Goal: Communication & Community: Answer question/provide support

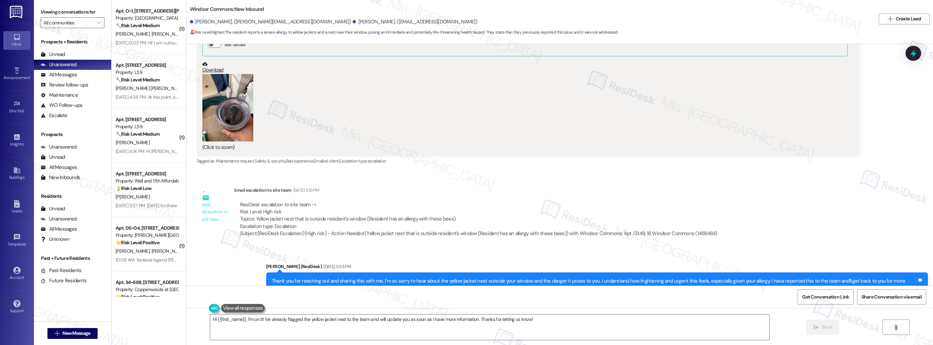
scroll to position [1292, 0]
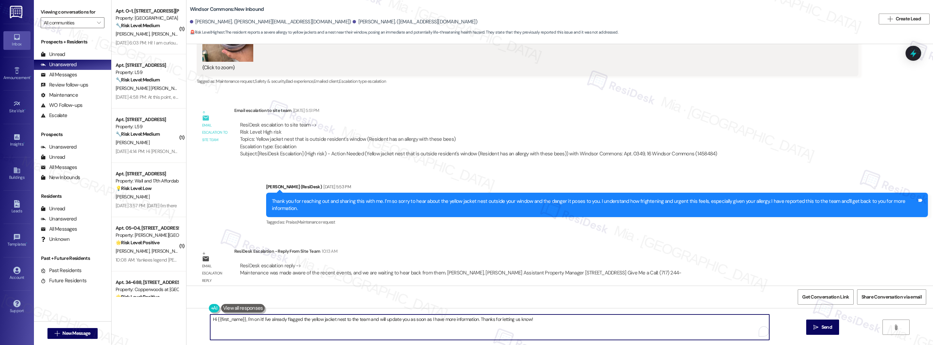
drag, startPoint x: 214, startPoint y: 319, endPoint x: 241, endPoint y: 318, distance: 27.1
click at [241, 318] on textarea "Hi {{first_name}}, I'm on it! I've already flagged the yellow jacket nest to th…" at bounding box center [489, 326] width 559 height 25
drag, startPoint x: 226, startPoint y: 320, endPoint x: 514, endPoint y: 320, distance: 288.1
click at [514, 320] on textarea "Hi [PERSON_NAME], I'm on it! I've already flagged the yellow jacket nest to the…" at bounding box center [489, 326] width 559 height 25
paste textarea "Maintenance was made aware of the recent events, and we are waiting to hear bac…"
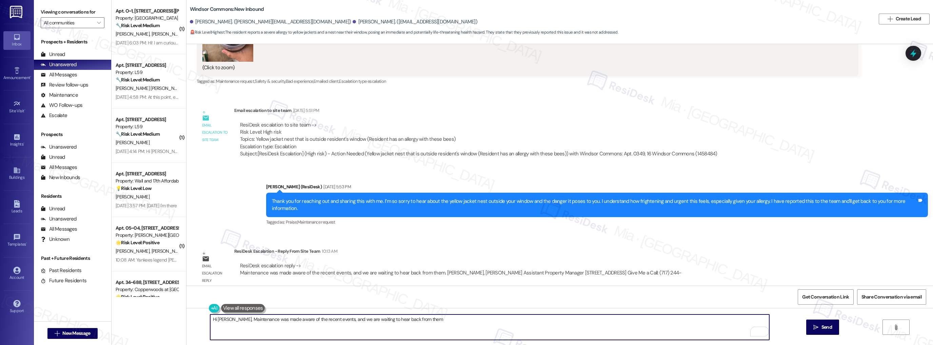
click at [227, 319] on textarea "Hi [PERSON_NAME], Maintenance was made aware of the recent events, and we are w…" at bounding box center [489, 326] width 559 height 25
drag, startPoint x: 296, startPoint y: 321, endPoint x: 335, endPoint y: 321, distance: 39.0
click at [335, 321] on textarea "Hi [PERSON_NAME], our maintenance was made aware of the recent events, and we a…" at bounding box center [489, 326] width 559 height 25
click at [304, 299] on button "of" at bounding box center [320, 298] width 57 height 11
click at [334, 320] on textarea "Hi [PERSON_NAME], our maintenance was made aware of the nest, and we are waitin…" at bounding box center [489, 326] width 559 height 25
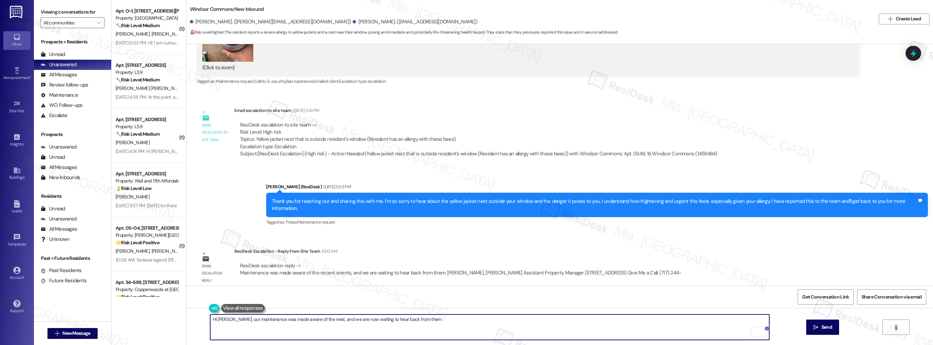
click at [414, 319] on textarea "Hi [PERSON_NAME], our maintenance was made aware of the nest, and we are now wa…" at bounding box center [489, 326] width 559 height 25
type textarea "Hi [PERSON_NAME], our maintenance was made aware of the nest, and we are now wa…"
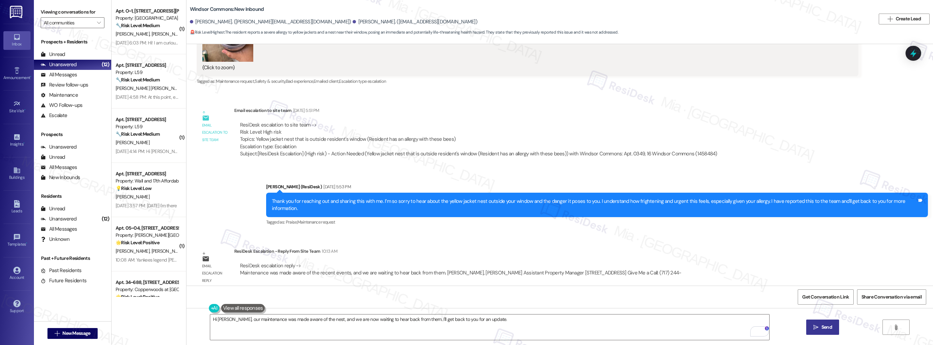
click at [817, 325] on icon "" at bounding box center [815, 326] width 5 height 5
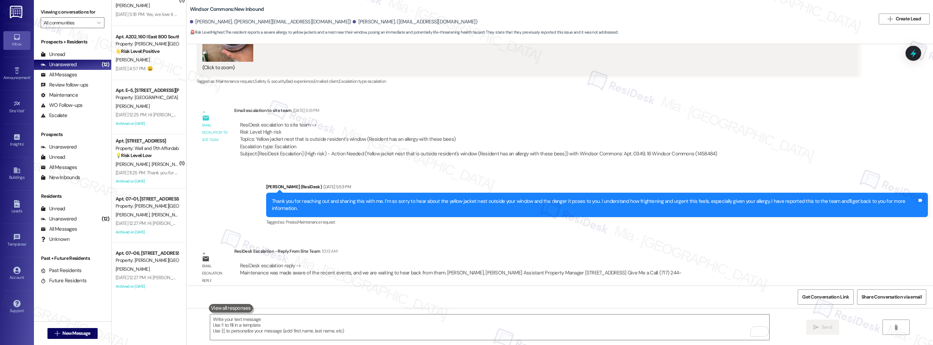
scroll to position [354, 0]
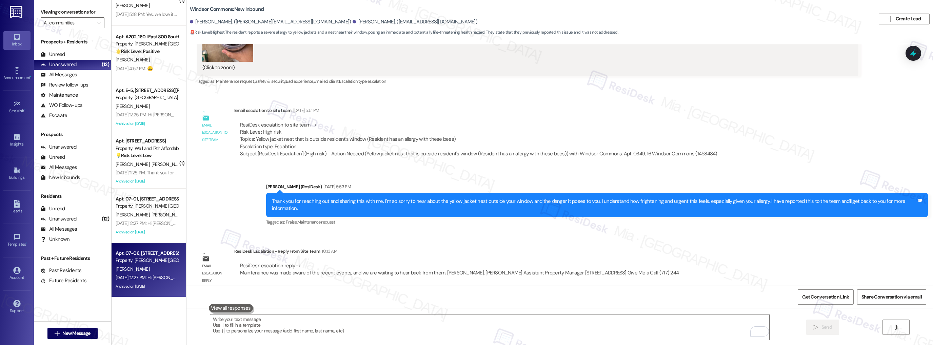
click at [159, 256] on div "Apt. 07~06, [STREET_ADDRESS][PERSON_NAME]" at bounding box center [147, 252] width 63 height 7
type textarea "Fetching suggested responses. Please feel free to read through the conversation…"
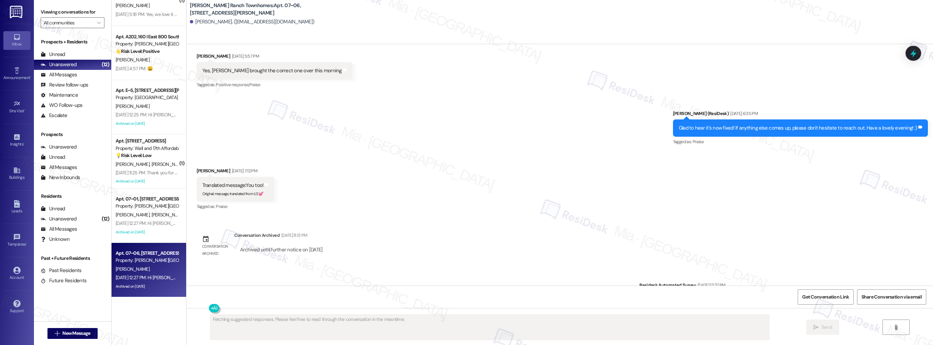
scroll to position [320, 0]
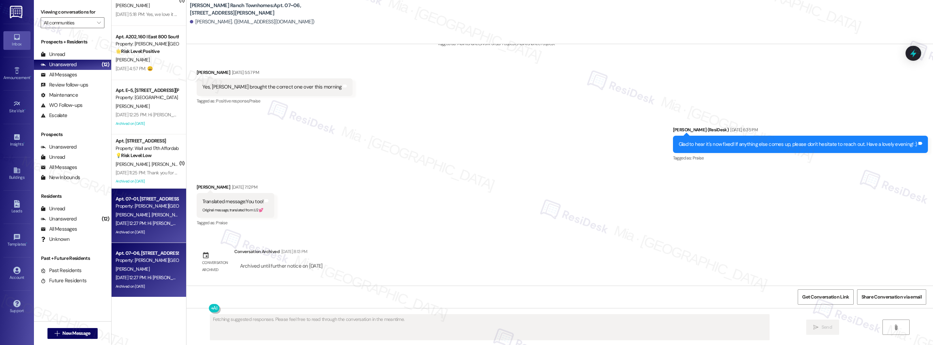
click at [167, 220] on div "[DATE] 12:27 PM: Hi [PERSON_NAME] and [PERSON_NAME], how are you? This is a fri…" at bounding box center [278, 223] width 325 height 6
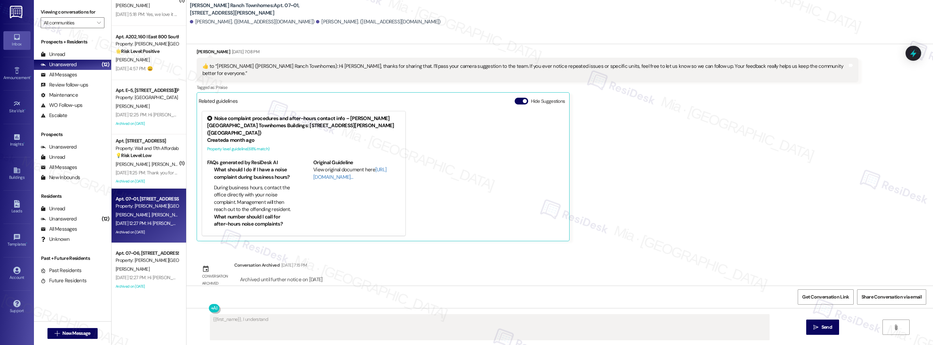
scroll to position [607, 0]
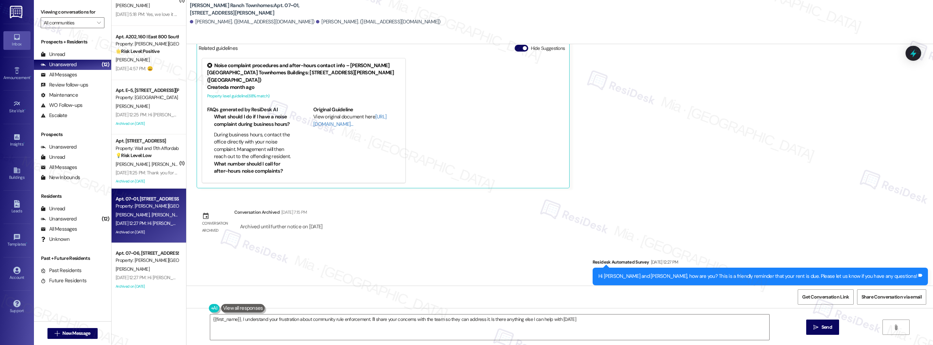
type textarea "{{first_name}}, I understand your frustration about community rule enforcement.…"
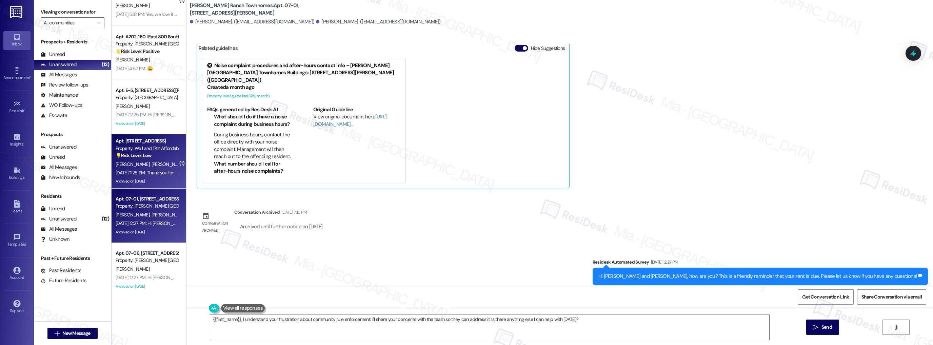
click at [155, 166] on div "[PERSON_NAME] [PERSON_NAME]" at bounding box center [147, 164] width 64 height 8
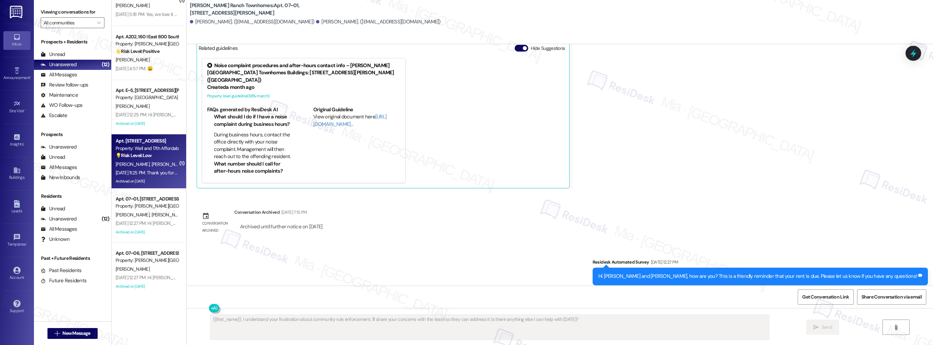
type textarea "Fetching suggested responses. Please feel free to read through the conversation…"
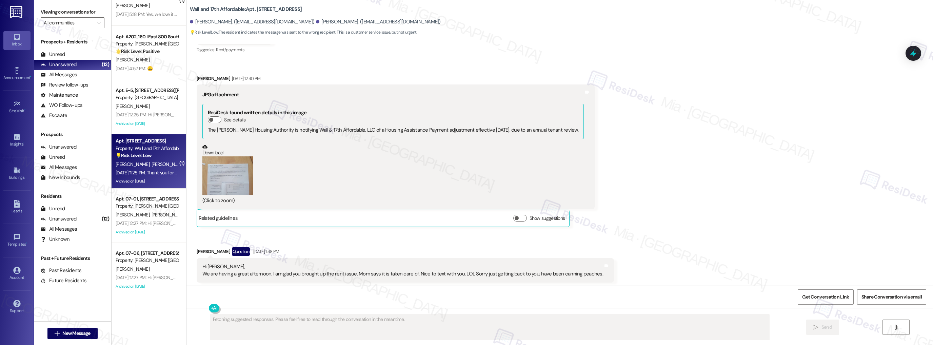
scroll to position [566, 0]
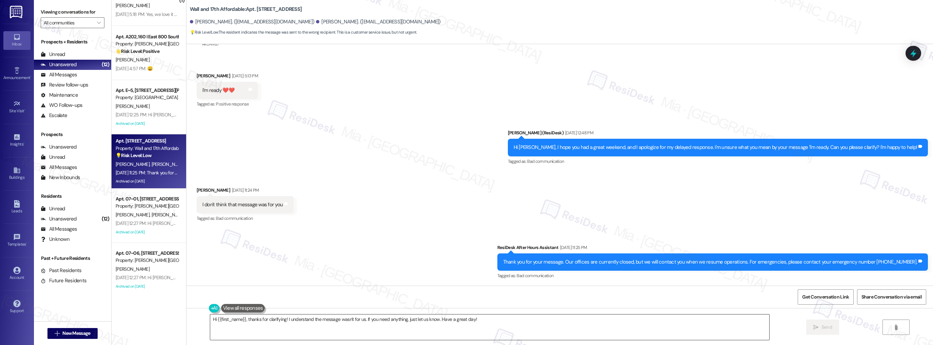
click at [700, 326] on textarea "Hi {{first_name}}, thanks for clarifying! I understand the message wasn't for u…" at bounding box center [489, 326] width 559 height 25
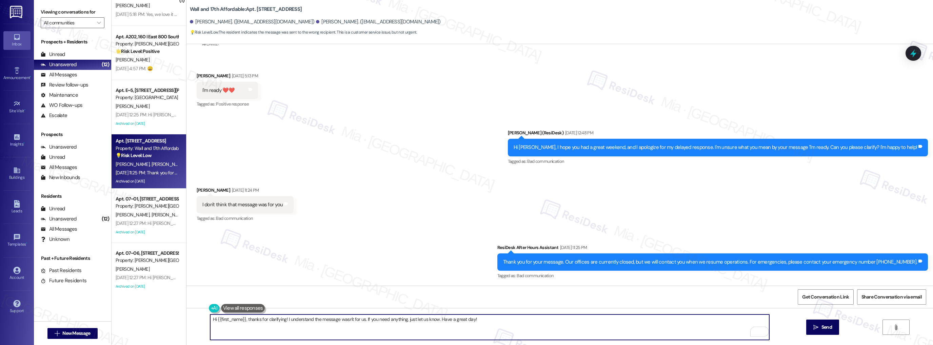
drag, startPoint x: 240, startPoint y: 320, endPoint x: 214, endPoint y: 321, distance: 26.1
click at [214, 320] on textarea "Hi {{first_name}}, thanks for clarifying! I understand the message wasn't for u…" at bounding box center [489, 326] width 559 height 25
type textarea "Hi [PERSON_NAME], thanks for clarifying! I understand the message wasn't for us…"
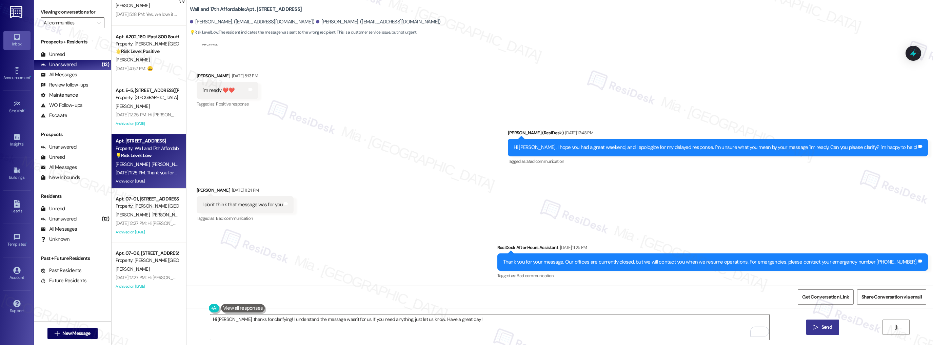
click at [821, 324] on span "Send" at bounding box center [826, 326] width 11 height 7
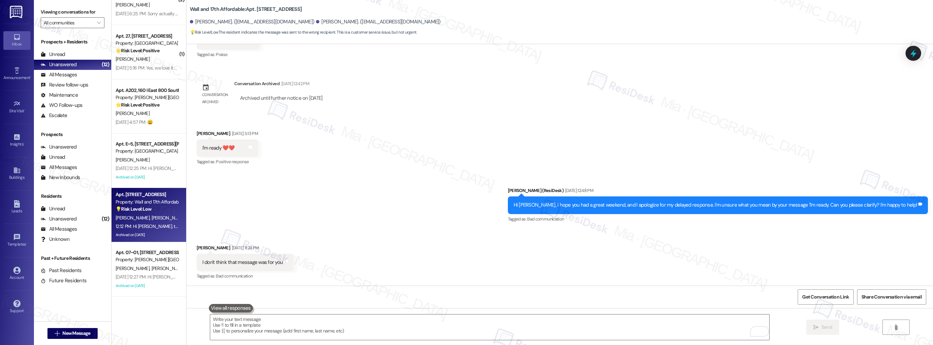
scroll to position [300, 0]
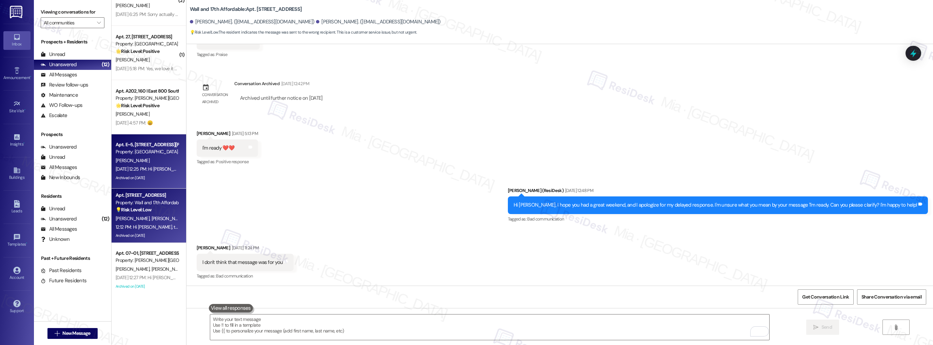
click at [149, 160] on div "[PERSON_NAME]" at bounding box center [147, 160] width 64 height 8
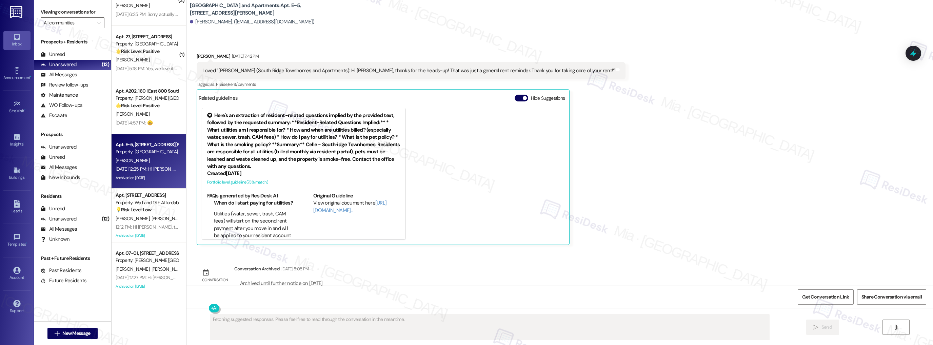
scroll to position [2249, 0]
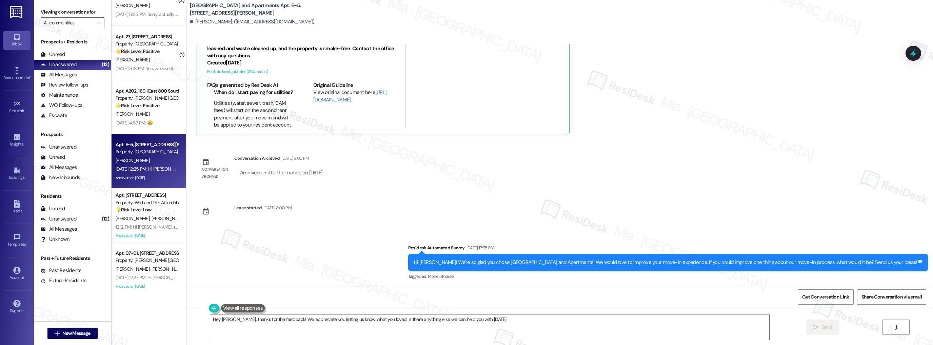
type textarea "Hey [PERSON_NAME], thanks for the feedback! We appreciate you letting us know w…"
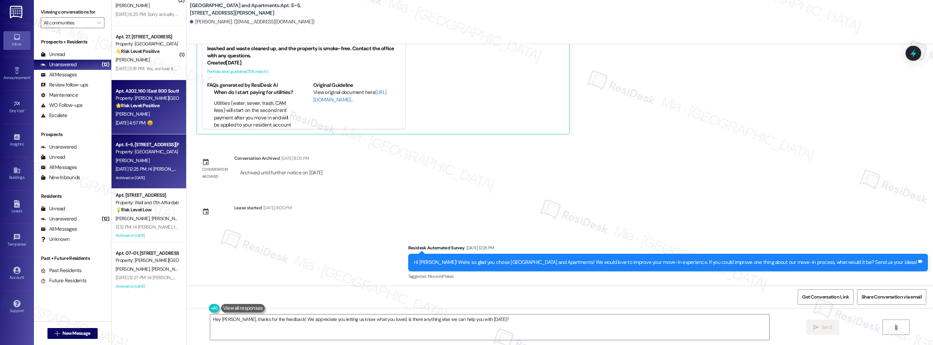
click at [153, 122] on div "[DATE] 4:57 PM: 😀 [DATE] 4:57 PM: 😀" at bounding box center [134, 123] width 37 height 6
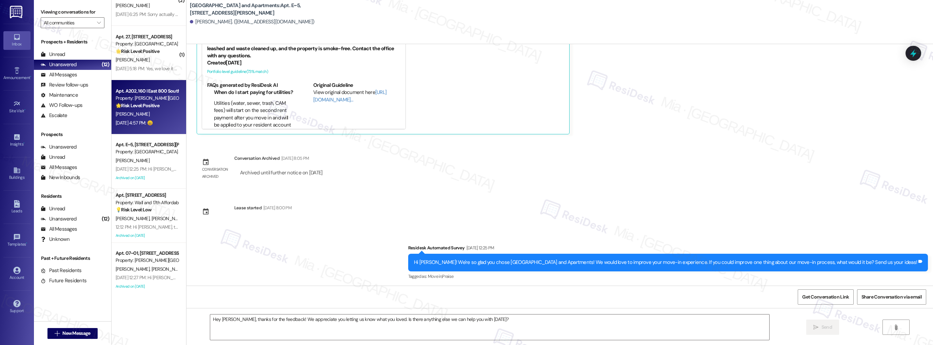
type textarea "Fetching suggested responses. Please feel free to read through the conversation…"
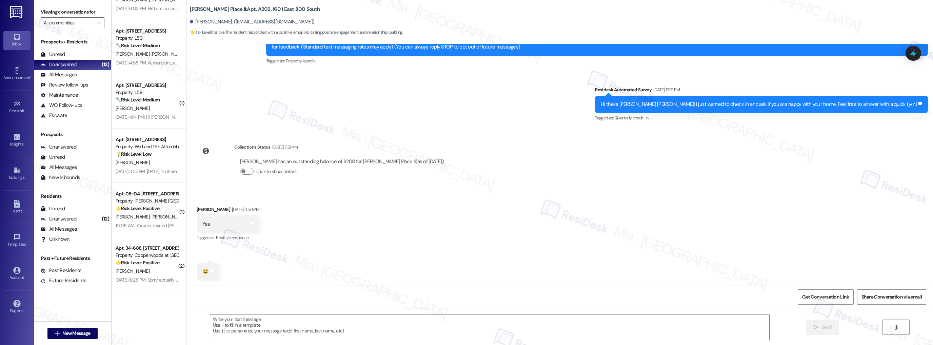
scroll to position [0, 0]
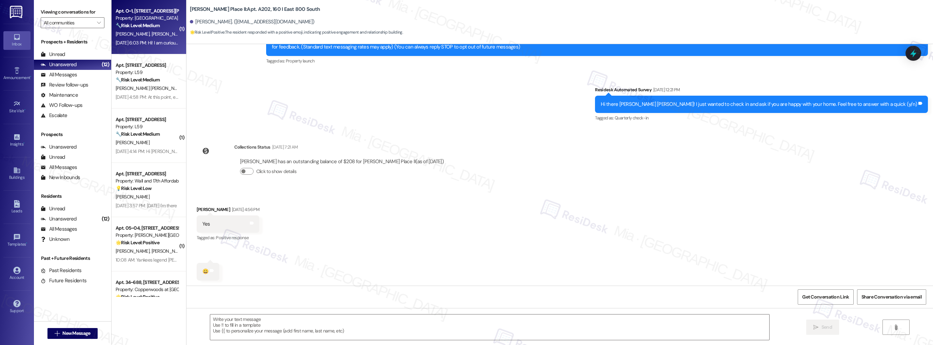
click at [148, 39] on div "[DATE] 6:03 PM: Hi! I am curious if there are particular dates when the garbage…" at bounding box center [147, 43] width 64 height 8
type textarea "Fetching suggested responses. Please feel free to read through the conversation…"
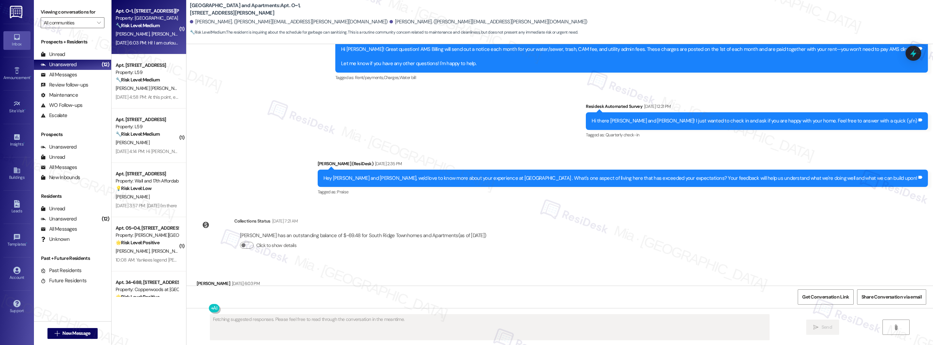
scroll to position [763, 0]
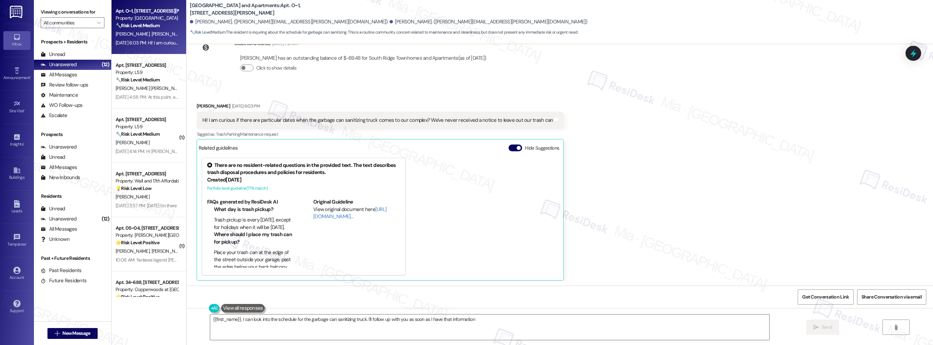
type textarea "{{first_name}}, I can look into the schedule for the garbage can sanitizing tru…"
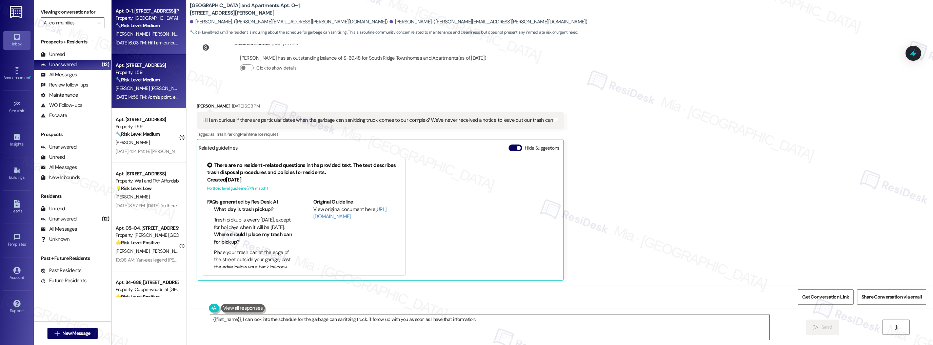
click at [157, 88] on div "[PERSON_NAME] [PERSON_NAME]" at bounding box center [147, 88] width 64 height 8
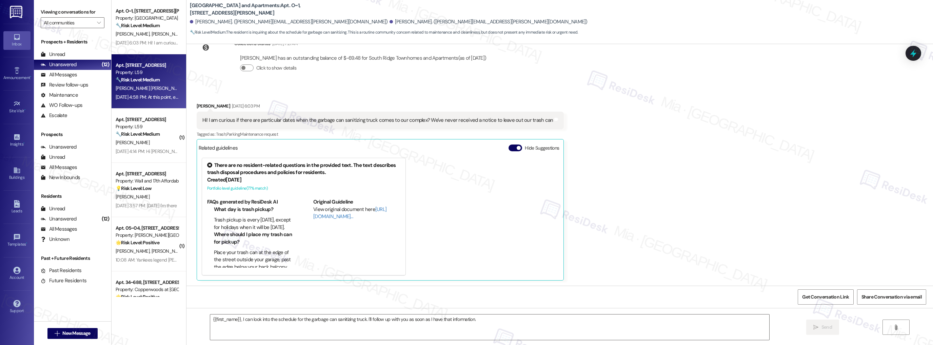
type textarea "Fetching suggested responses. Please feel free to read through the conversation…"
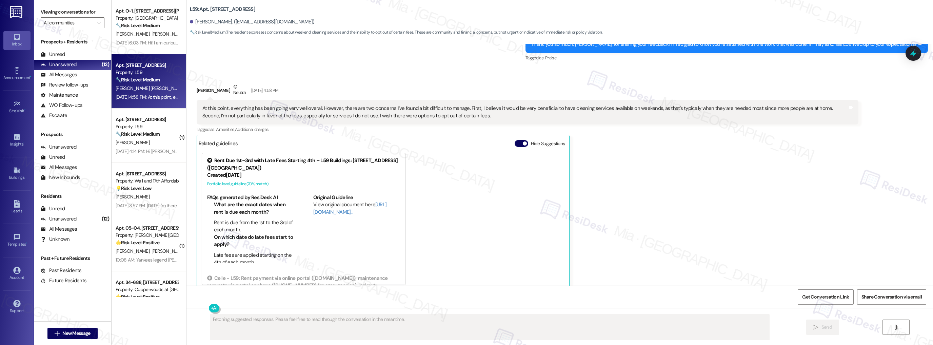
scroll to position [1949, 0]
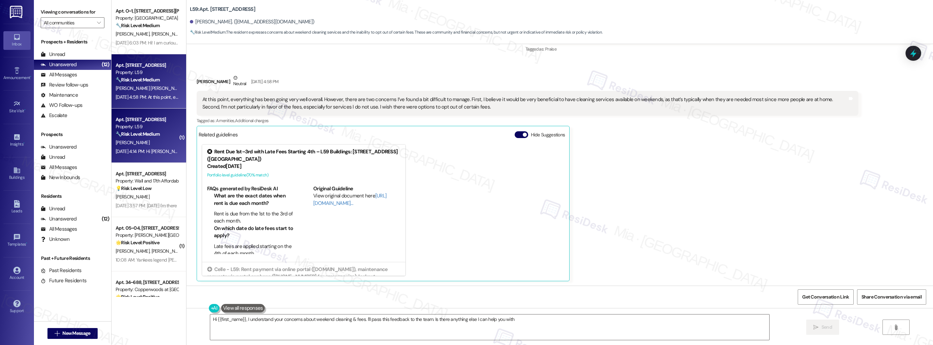
type textarea "Hi {{first_name}}, I understand your concerns about weekend cleaning & fees. I'…"
click at [152, 138] on div "Apt. [STREET_ADDRESS] Property: L59 🔧 Risk Level: Medium The resident is expres…" at bounding box center [147, 126] width 64 height 23
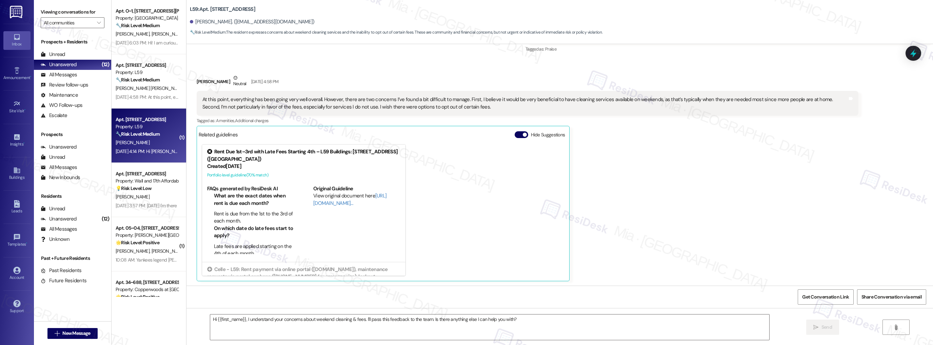
type textarea "Fetching suggested responses. Please feel free to read through the conversation…"
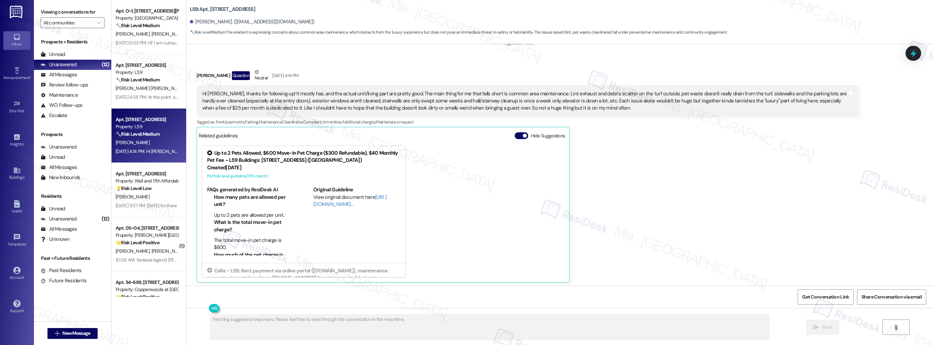
scroll to position [1224, 0]
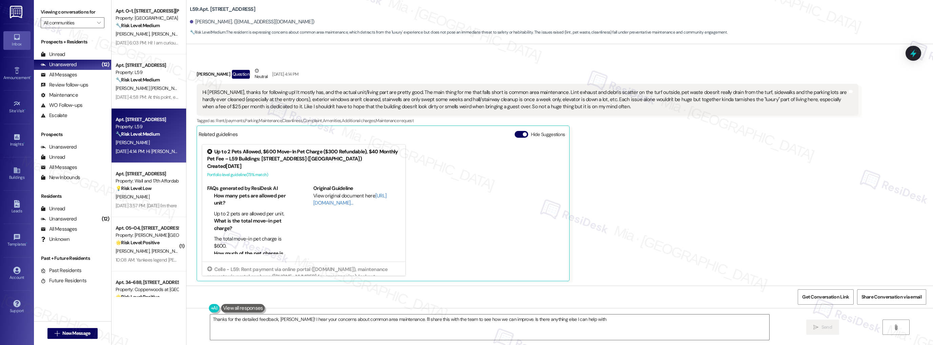
type textarea "Thanks for the detailed feedback, [PERSON_NAME]! I hear your concerns about com…"
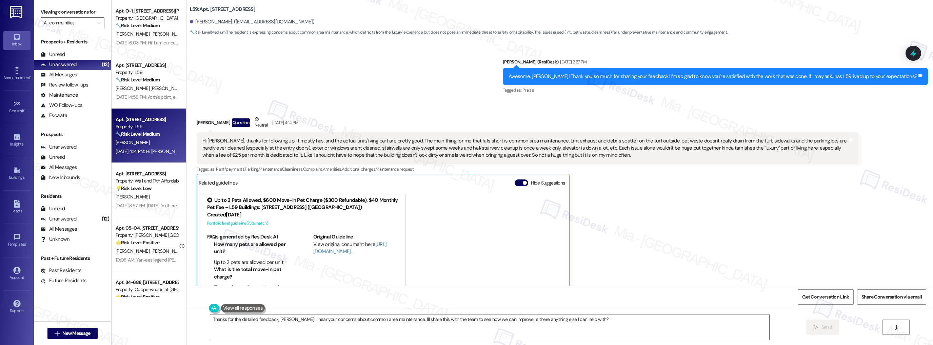
scroll to position [1169, 0]
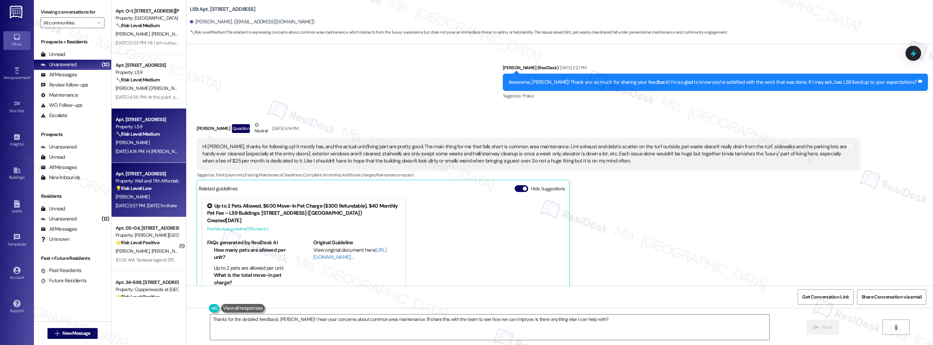
click at [154, 186] on div "💡 Risk Level: Low The resident's messages are vague and lack context. 'Hello' a…" at bounding box center [147, 188] width 63 height 7
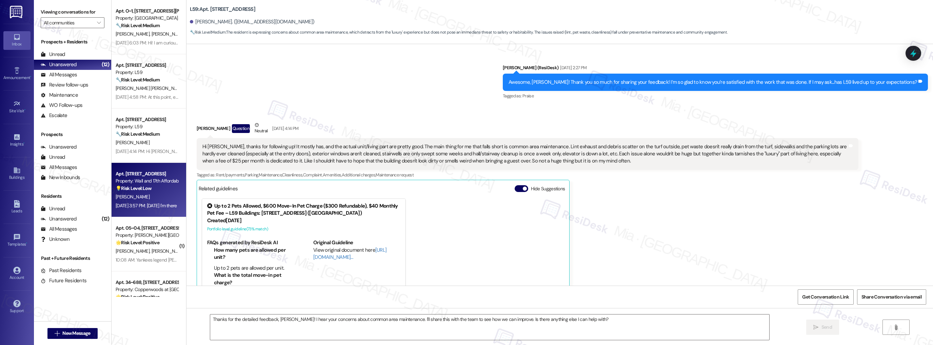
type textarea "Fetching suggested responses. Please feel free to read through the conversation…"
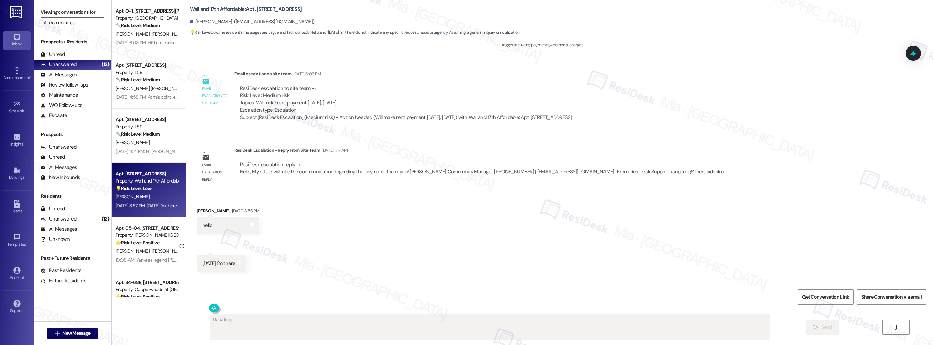
scroll to position [861, 0]
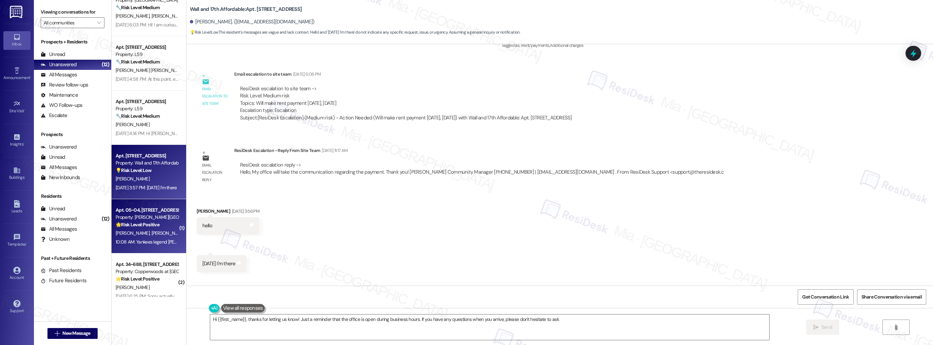
type textarea "Hi {{first_name}}, thanks for letting us know! Just a reminder that the office …"
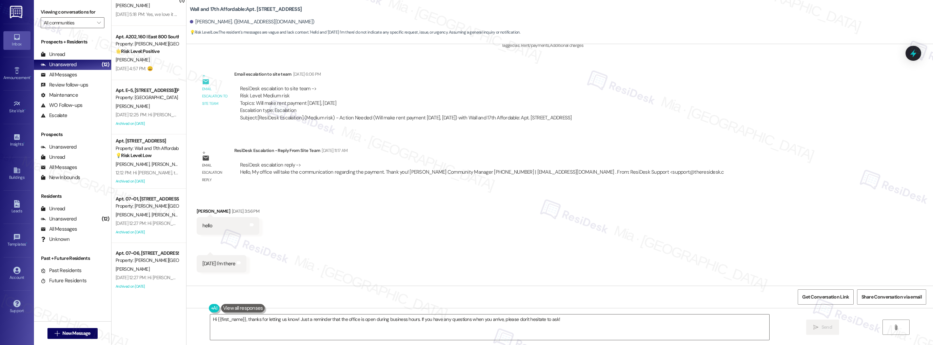
scroll to position [354, 0]
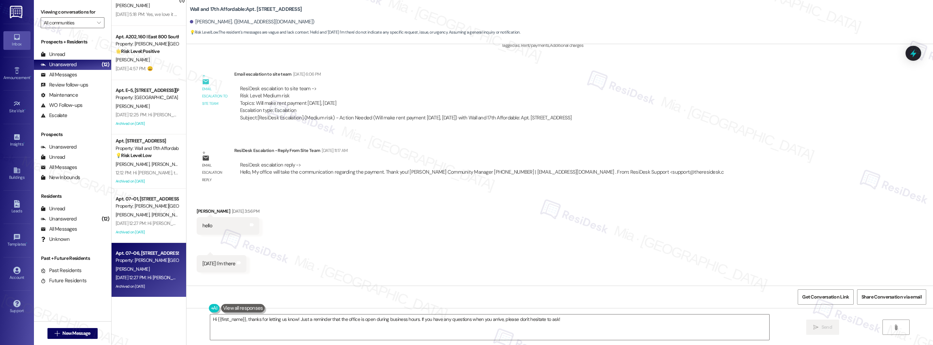
click at [153, 265] on div "[PERSON_NAME]" at bounding box center [147, 269] width 64 height 8
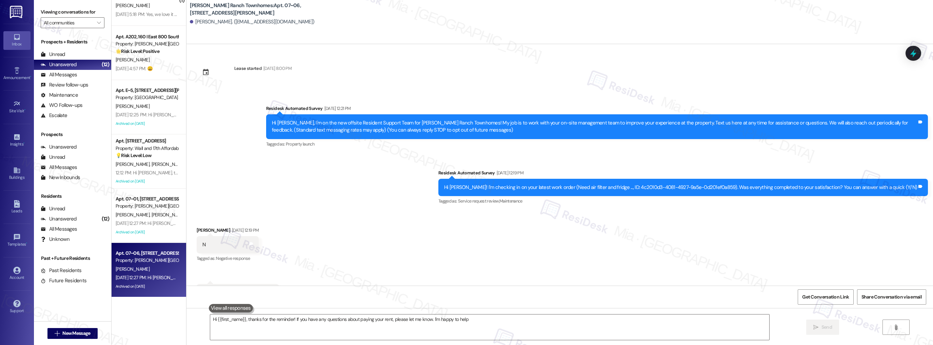
type textarea "Hi {{first_name}}, thanks for the reminder! If you have any questions about pay…"
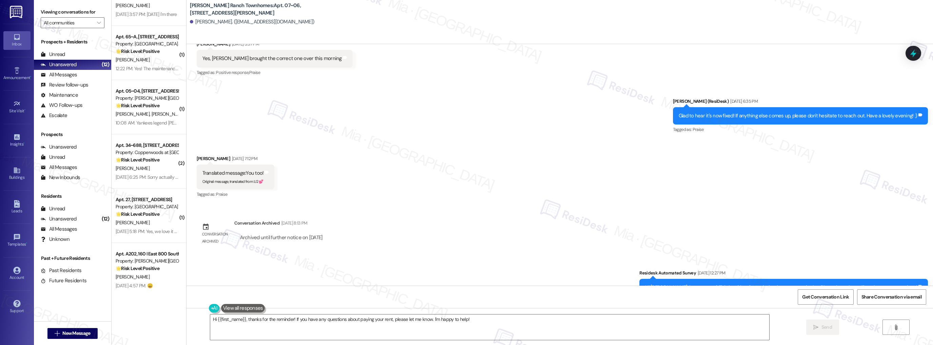
scroll to position [374, 0]
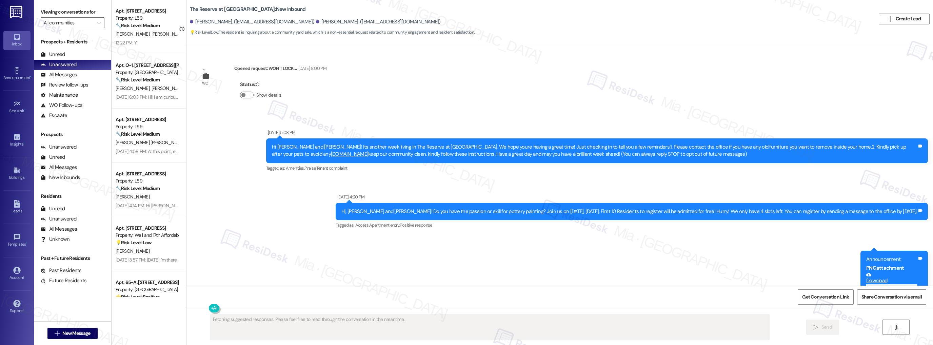
scroll to position [6823, 0]
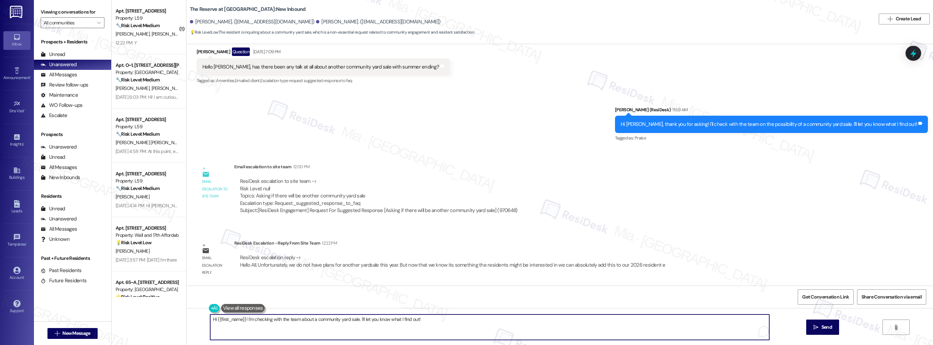
drag, startPoint x: 214, startPoint y: 319, endPoint x: 424, endPoint y: 319, distance: 210.5
click at [424, 319] on textarea "Hi {{first_name}}! I'm checking with the team about a community yard sale. I'll…" at bounding box center [489, 326] width 559 height 25
click at [421, 318] on textarea "Hi {{first_name}}! I'm checking with the team about a community yard sale. I'll…" at bounding box center [489, 326] width 559 height 25
drag, startPoint x: 419, startPoint y: 319, endPoint x: 207, endPoint y: 320, distance: 211.5
click at [207, 320] on div "Hi {{first_name}}! I'm checking with the team about a community yard sale. I'll…" at bounding box center [559, 333] width 746 height 51
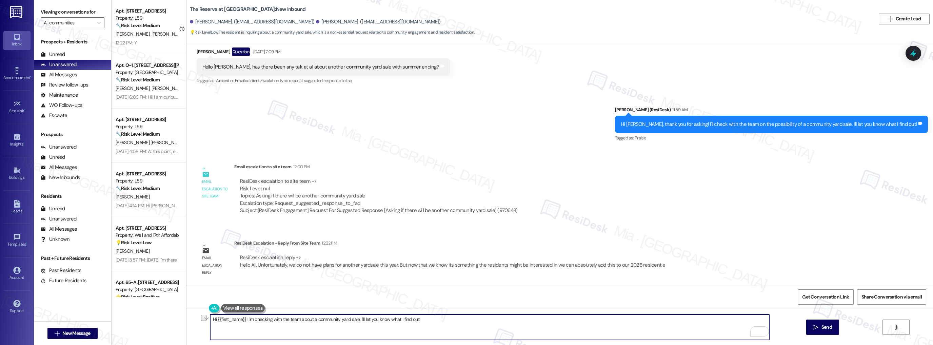
paste textarea "Unfortunately, we do not have plans for another yardsale this year. But now tha…"
click at [210, 319] on textarea "Unfortunately, we do not have plans for another yardsale this year. But now tha…" at bounding box center [489, 326] width 559 height 25
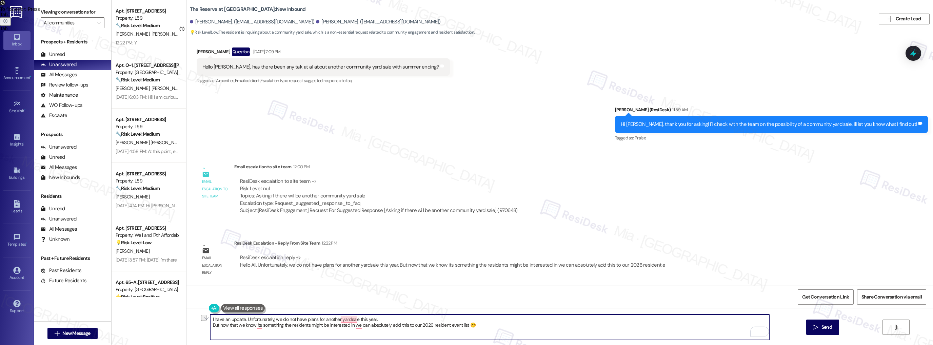
drag, startPoint x: 245, startPoint y: 319, endPoint x: 208, endPoint y: 319, distance: 37.6
click at [210, 319] on textarea "I have an update. Unfortunately, we do not have plans for another yardsale this…" at bounding box center [489, 326] width 559 height 25
type textarea "I have an update. Unfortunately, we do not have plans for another yardsale this…"
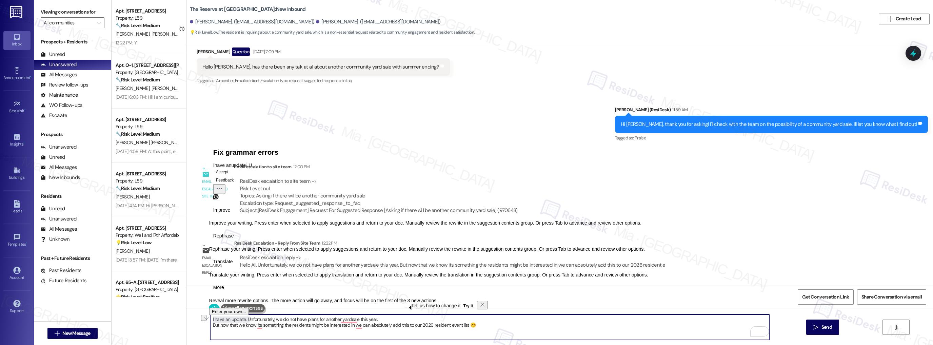
click at [220, 319] on textarea "I have an update. Unfortunately, we do not have plans for another yardsale this…" at bounding box center [489, 326] width 559 height 25
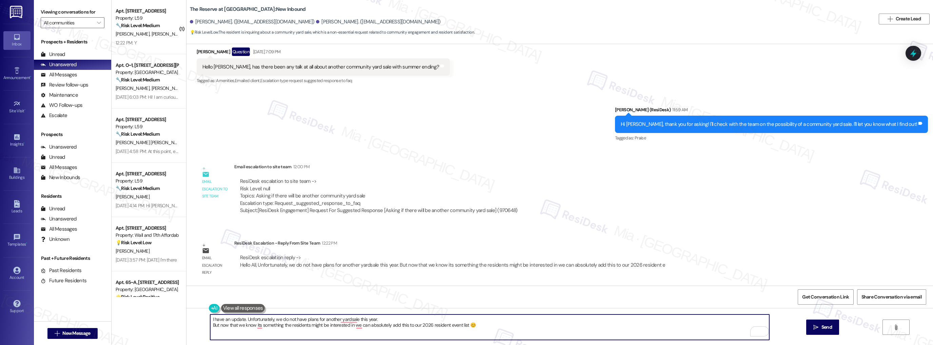
click at [210, 320] on textarea "I have an update. Unfortunately, we do not have plans for another yardsale this…" at bounding box center [489, 326] width 559 height 25
click at [210, 319] on textarea "have an update. Unfortunately, we do not have plans for another yardsale this y…" at bounding box center [489, 326] width 559 height 25
click at [240, 320] on textarea "I have an update. Unfortunately, we do not have plans for another yardsale this…" at bounding box center [489, 326] width 559 height 25
click at [377, 295] on span "yard sale" at bounding box center [376, 298] width 23 height 6
click at [210, 326] on textarea "I have an update from the team. Unfortunately, we do not have plans for another…" at bounding box center [489, 326] width 559 height 25
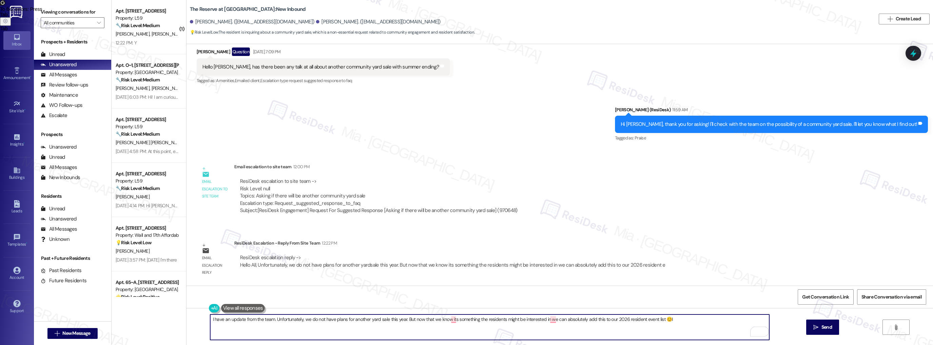
click at [301, 319] on textarea "I have an update from the team. Unfortunately, we do not have plans for another…" at bounding box center [489, 326] width 559 height 25
click at [434, 319] on textarea "I have an update from the team. Unfortunately, they do not have plans for anoth…" at bounding box center [489, 326] width 559 height 25
drag, startPoint x: 434, startPoint y: 319, endPoint x: 460, endPoint y: 327, distance: 27.7
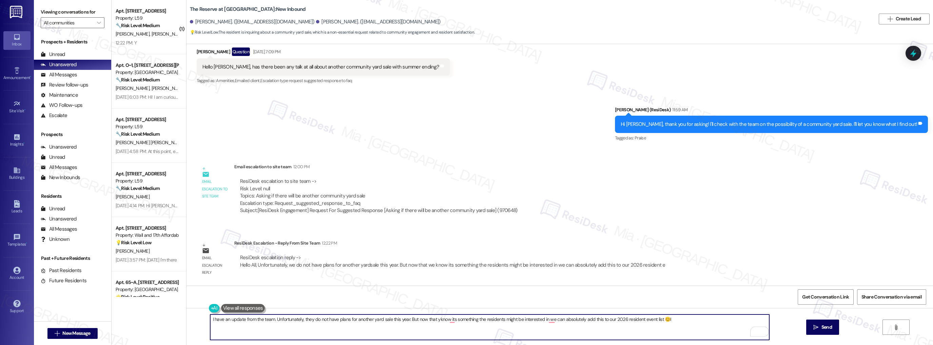
click at [460, 327] on textarea "I have an update from the team. Unfortunately, they do not have plans for anoth…" at bounding box center [489, 326] width 559 height 25
click at [433, 318] on textarea "I have an update from the team. Unfortunately, they do not have plans for anoth…" at bounding box center [489, 326] width 559 height 25
click at [458, 298] on span "it's" at bounding box center [456, 298] width 7 height 6
click at [557, 320] on textarea "I have an update from the team. Unfortunately, they do not have plans for anoth…" at bounding box center [489, 326] width 559 height 25
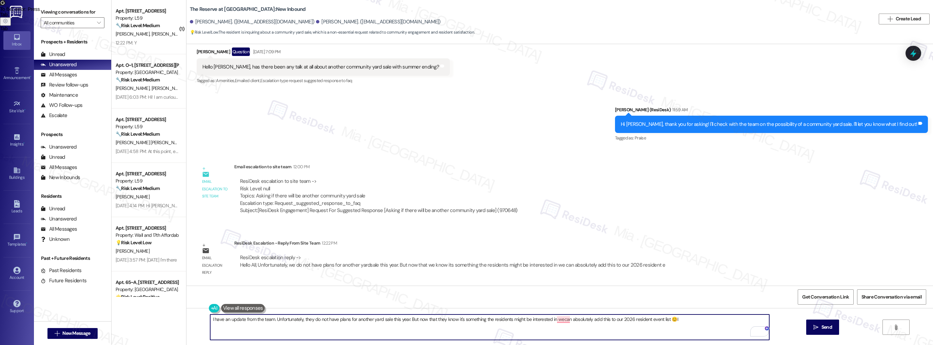
drag, startPoint x: 557, startPoint y: 320, endPoint x: 552, endPoint y: 320, distance: 5.4
click at [552, 320] on textarea "I have an update from the team. Unfortunately, they do not have plans for anoth…" at bounding box center [489, 326] width 559 height 25
click at [561, 298] on span "they" at bounding box center [562, 298] width 10 height 6
click at [617, 320] on textarea "I have an update from the team. Unfortunately, they do not have plans for anoth…" at bounding box center [489, 326] width 559 height 25
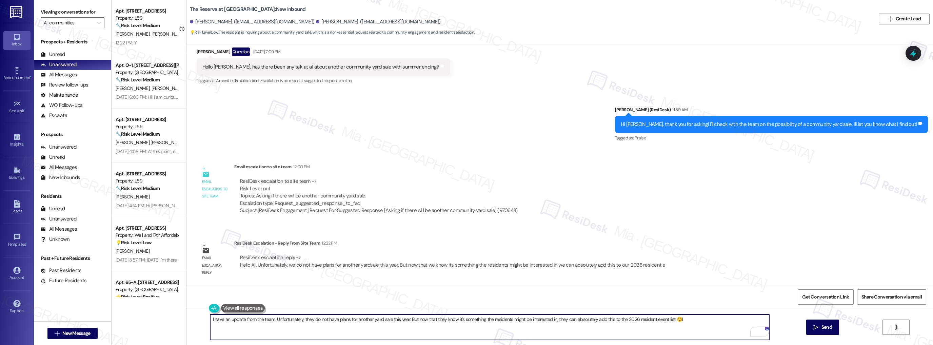
click at [687, 319] on textarea "I have an update from the team. Unfortunately, they do not have plans for anoth…" at bounding box center [489, 326] width 559 height 25
click at [671, 318] on textarea "I have an update from the team. Unfortunately, they do not have plans for anoth…" at bounding box center [489, 326] width 559 height 25
type textarea "I have an update from the team. Unfortunately, they do not have plans for anoth…"
click at [831, 328] on span "Send" at bounding box center [826, 326] width 11 height 7
